Goal: Task Accomplishment & Management: Manage account settings

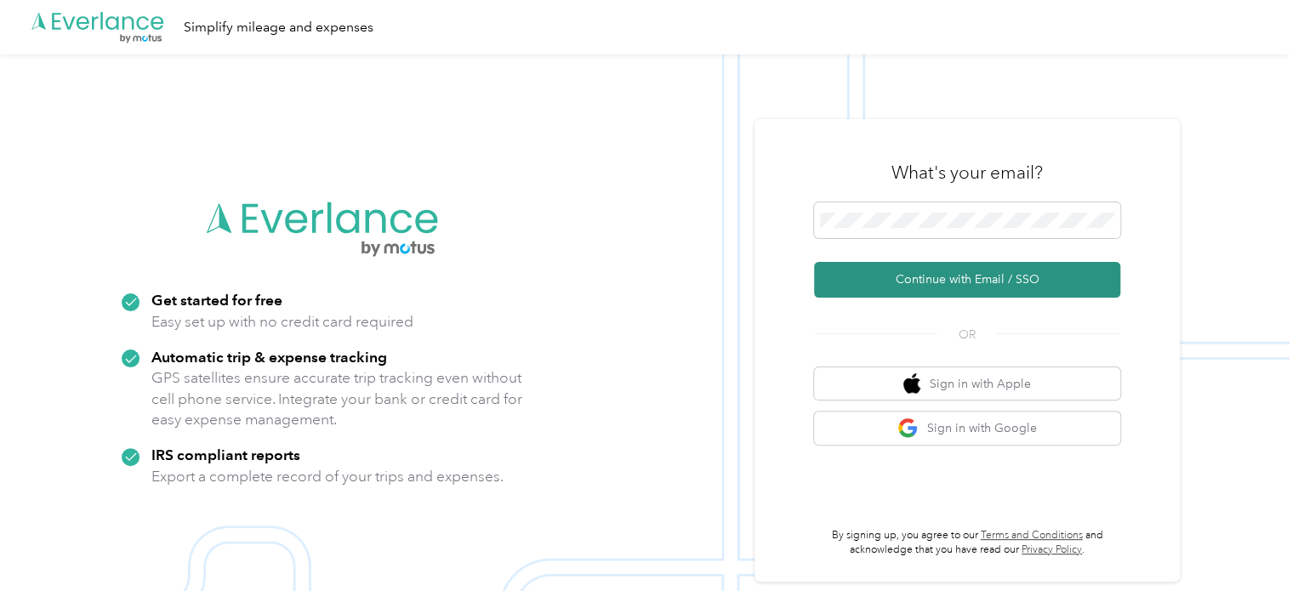
click at [1000, 278] on button "Continue with Email / SSO" at bounding box center [967, 280] width 306 height 36
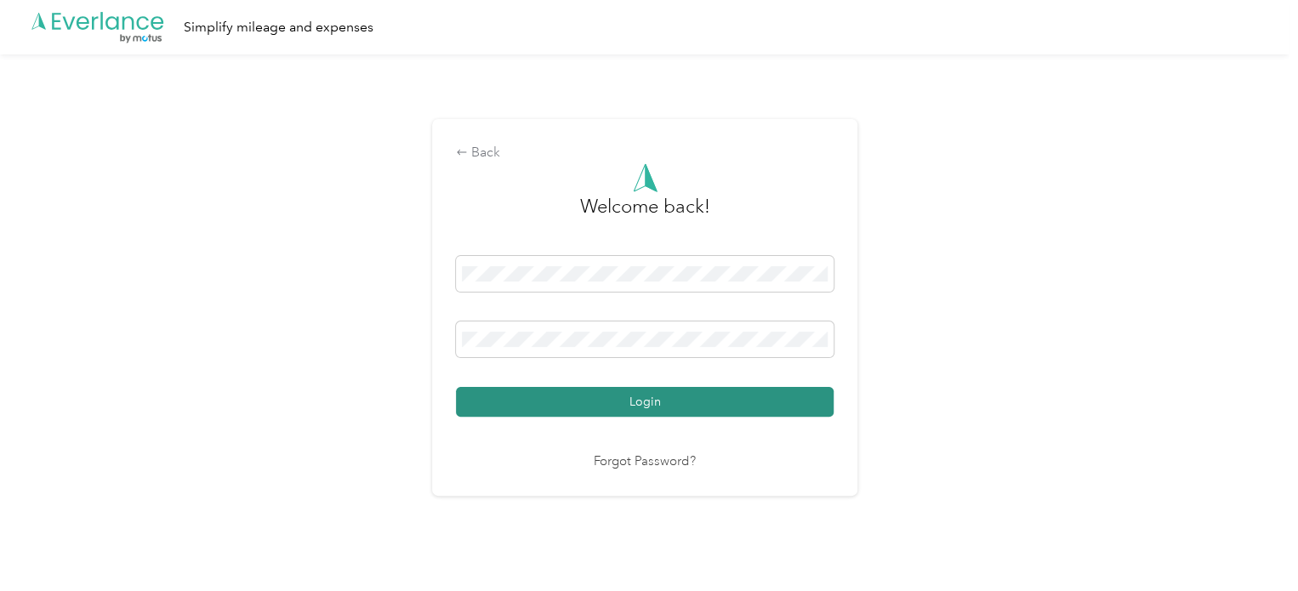
click at [643, 401] on button "Login" at bounding box center [645, 402] width 378 height 30
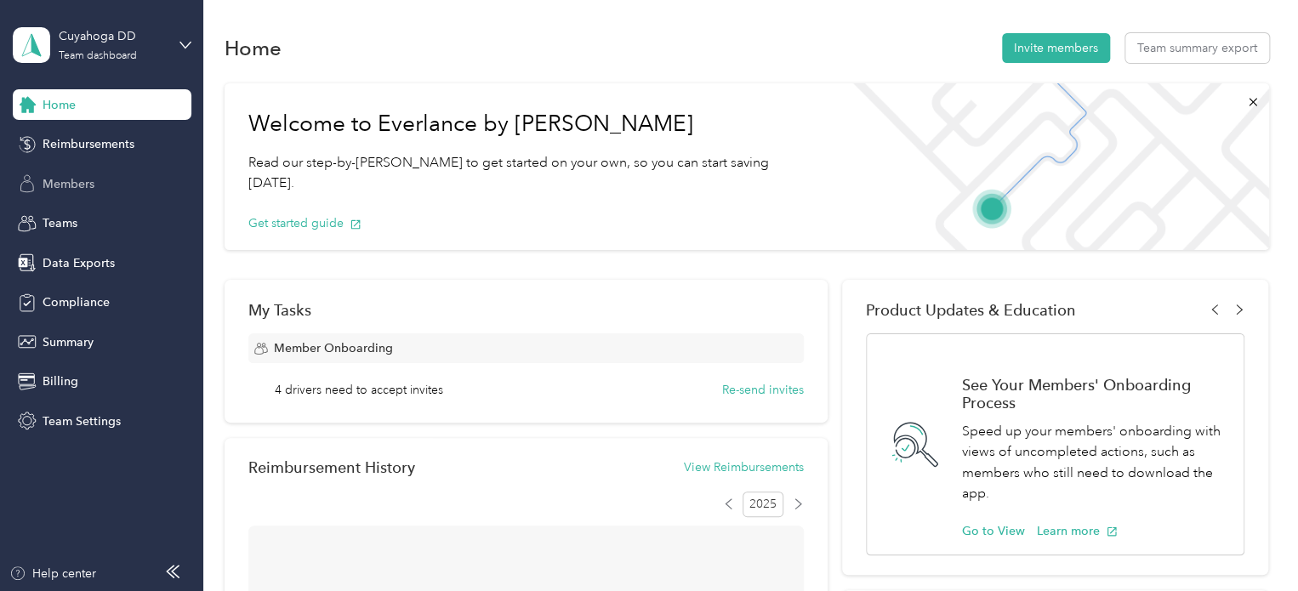
click at [92, 179] on span "Members" at bounding box center [69, 184] width 52 height 18
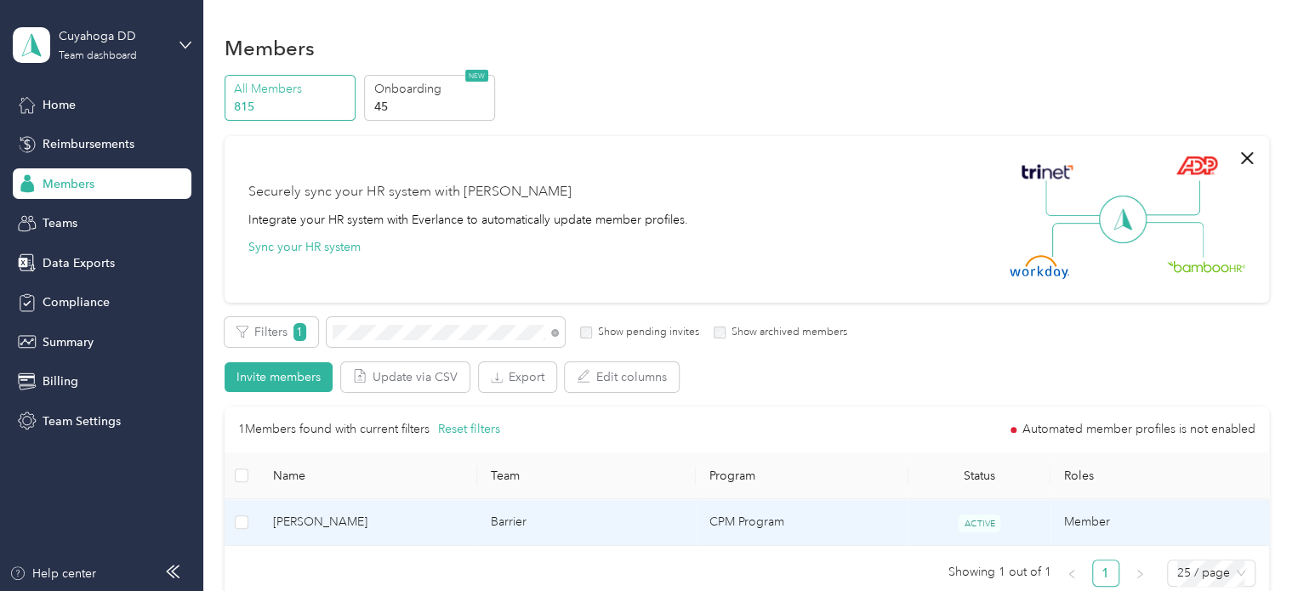
click at [951, 517] on td "ACTIVE" at bounding box center [979, 522] width 142 height 47
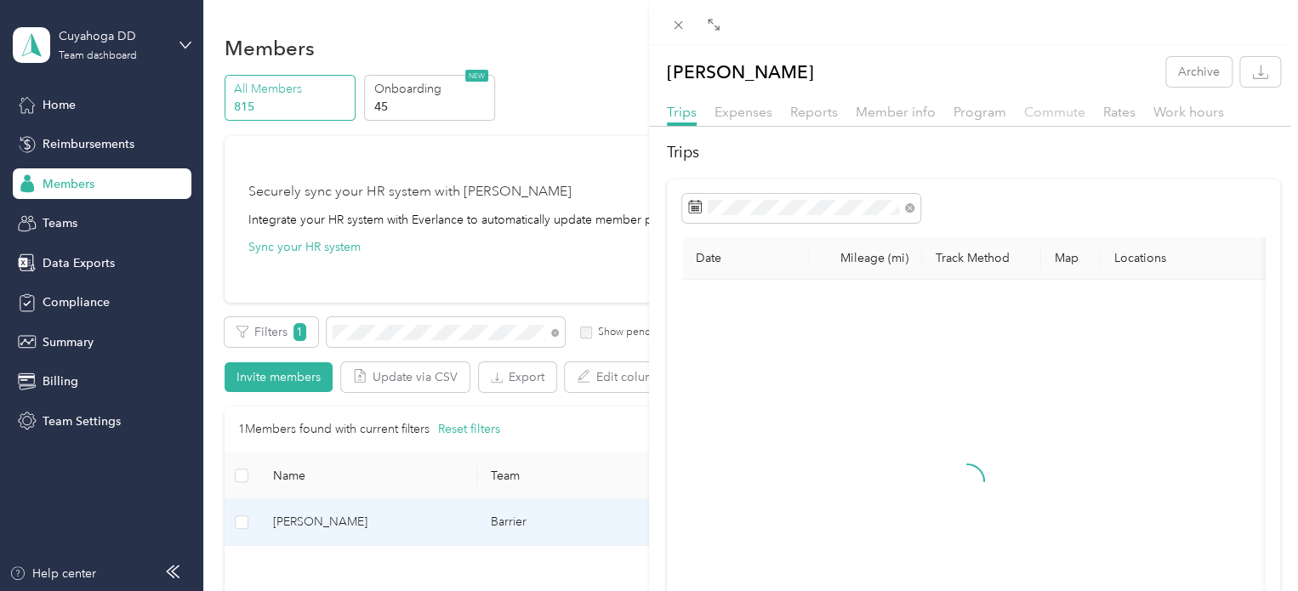
click at [1044, 108] on span "Commute" at bounding box center [1054, 112] width 61 height 16
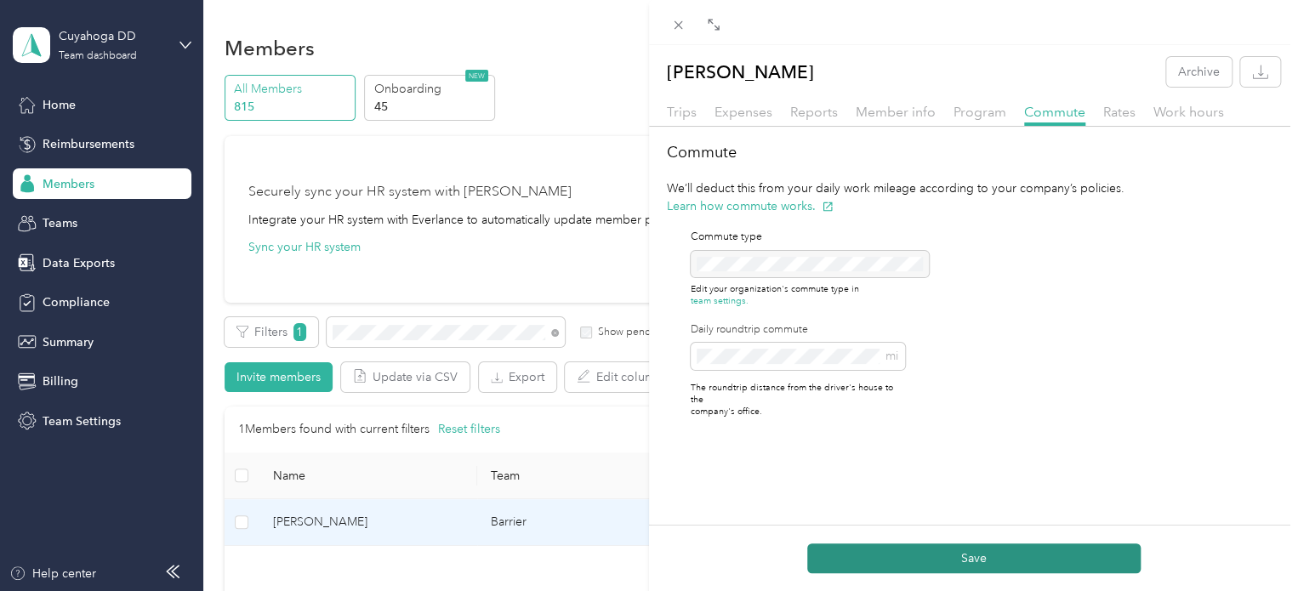
click at [958, 572] on button "Save" at bounding box center [973, 558] width 333 height 30
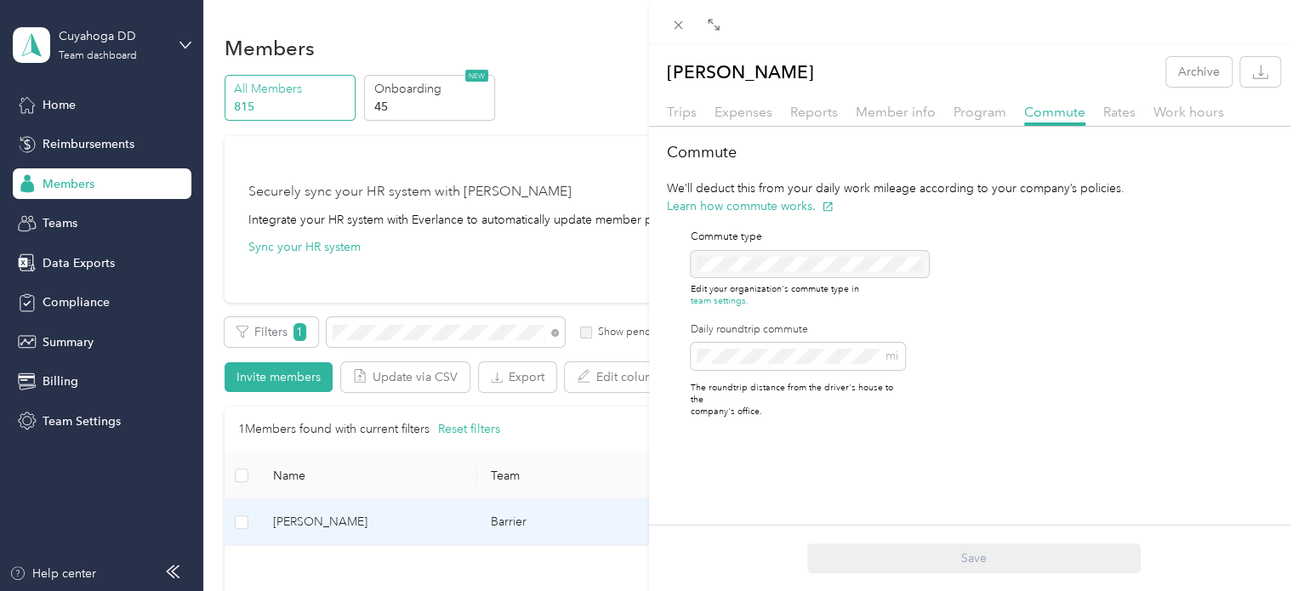
click at [565, 175] on div "[PERSON_NAME] Archive Trips Expenses Reports Member info Program Commute Rates …" at bounding box center [649, 295] width 1298 height 591
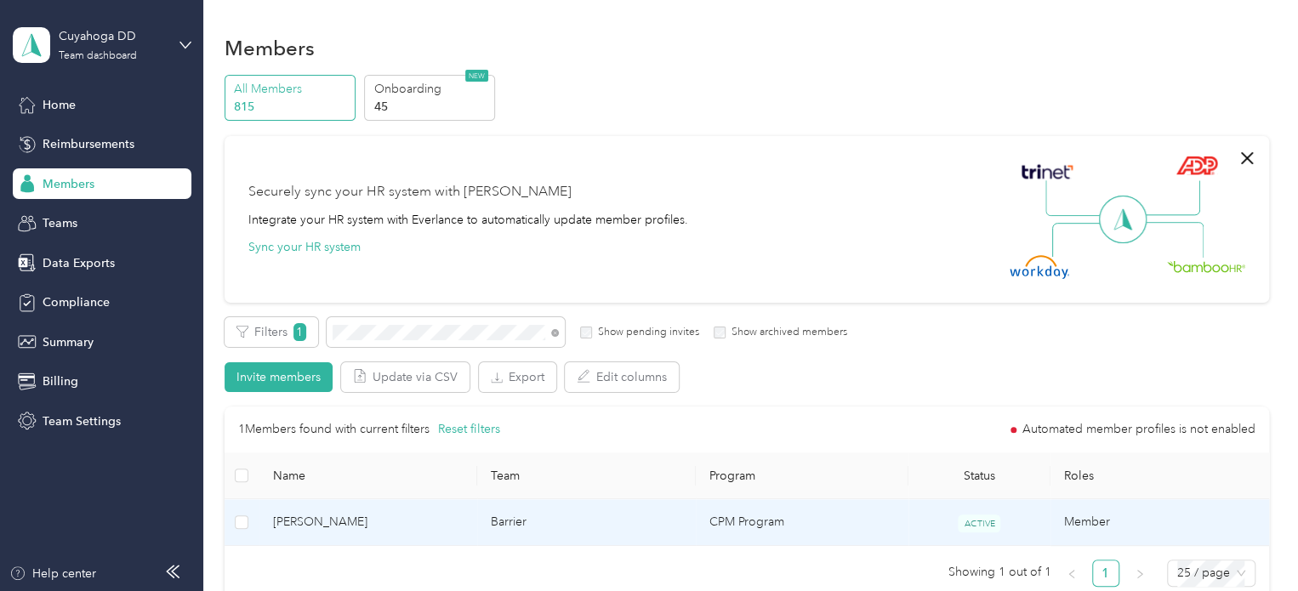
click at [841, 524] on td "CPM Program" at bounding box center [802, 522] width 213 height 47
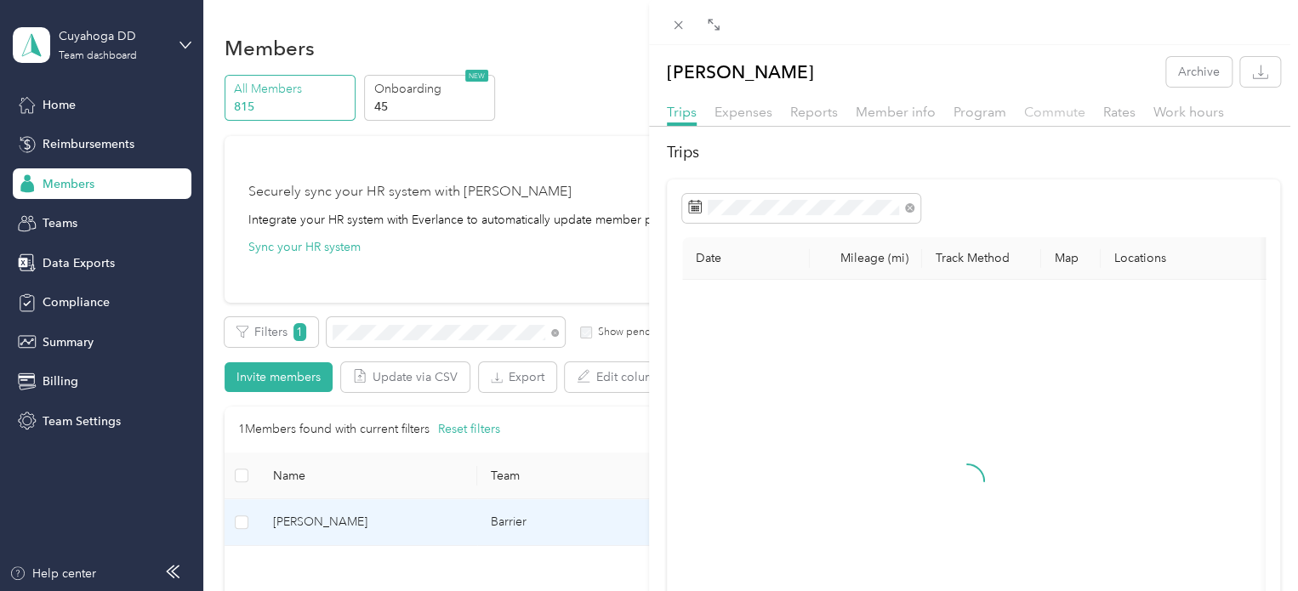
click at [1055, 106] on span "Commute" at bounding box center [1054, 112] width 61 height 16
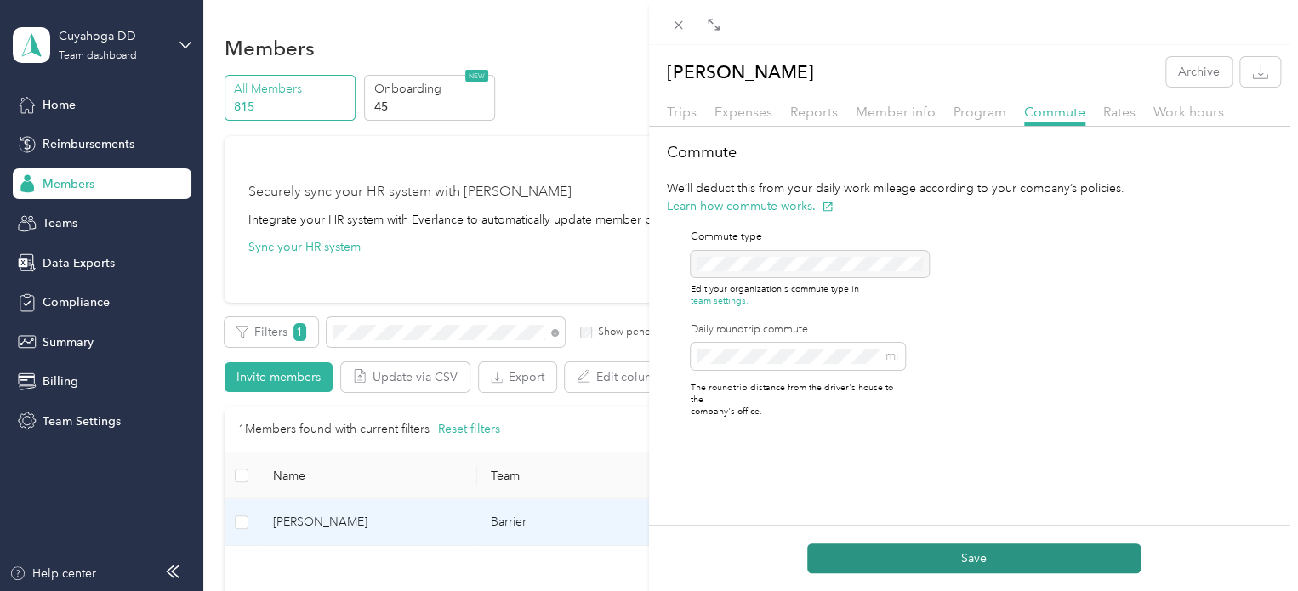
click at [1000, 550] on button "Save" at bounding box center [973, 558] width 333 height 30
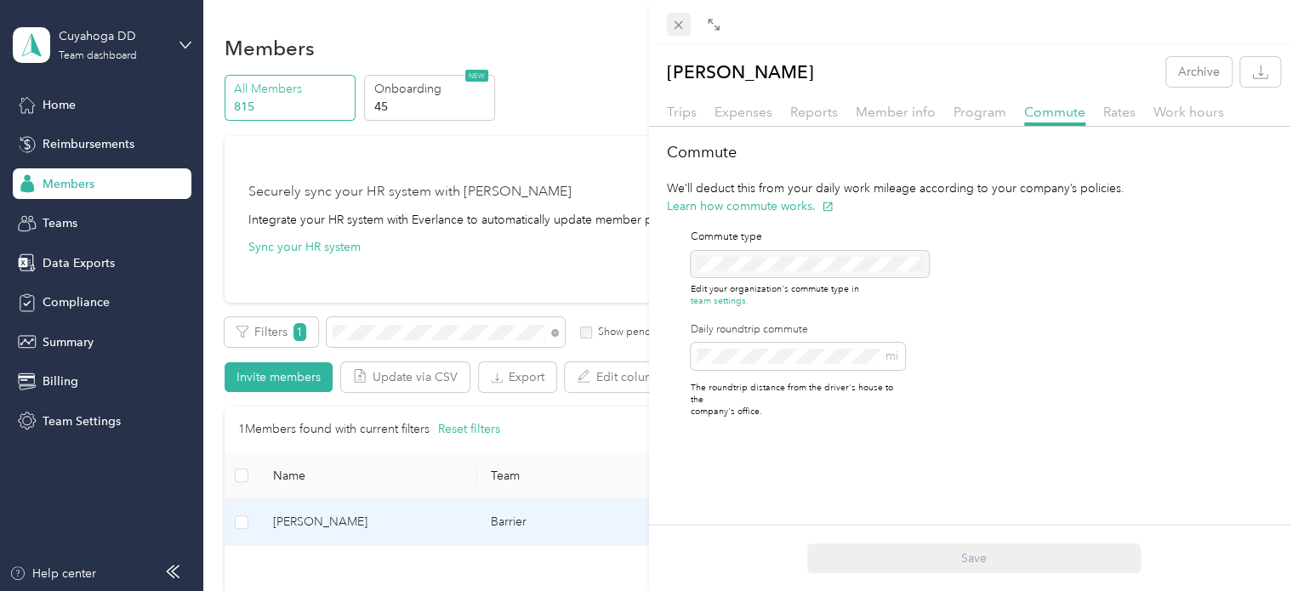
click at [674, 23] on icon at bounding box center [678, 25] width 14 height 14
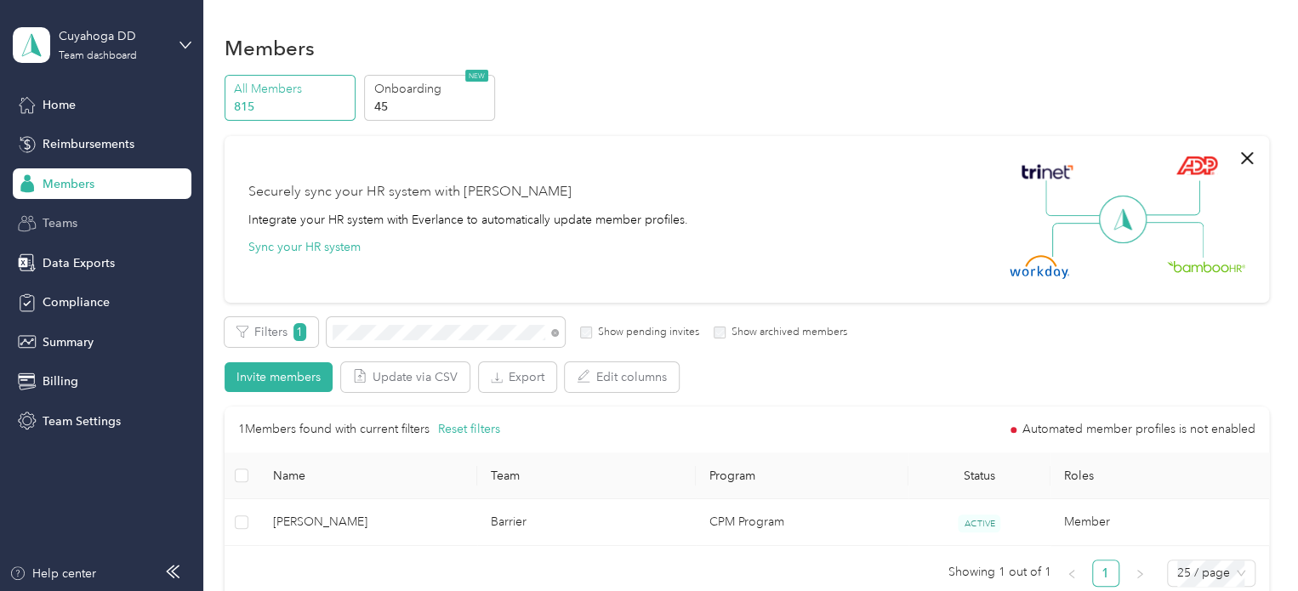
click at [54, 220] on span "Teams" at bounding box center [60, 223] width 35 height 18
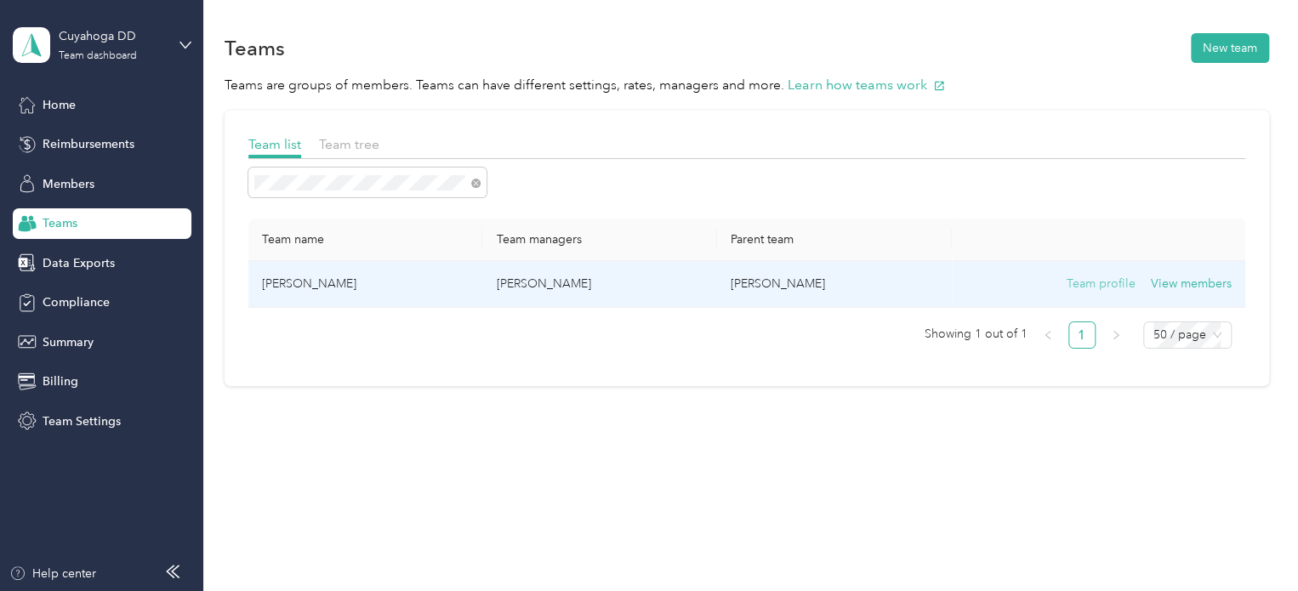
click at [1085, 288] on button "Team profile" at bounding box center [1101, 284] width 69 height 19
